Goal: Transaction & Acquisition: Purchase product/service

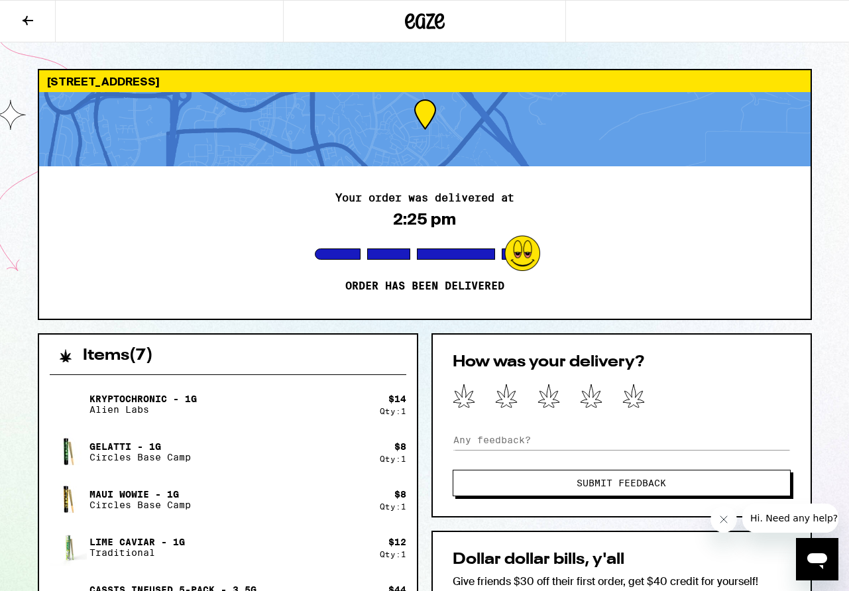
click at [32, 21] on icon at bounding box center [28, 21] width 16 height 16
